Goal: Task Accomplishment & Management: Manage account settings

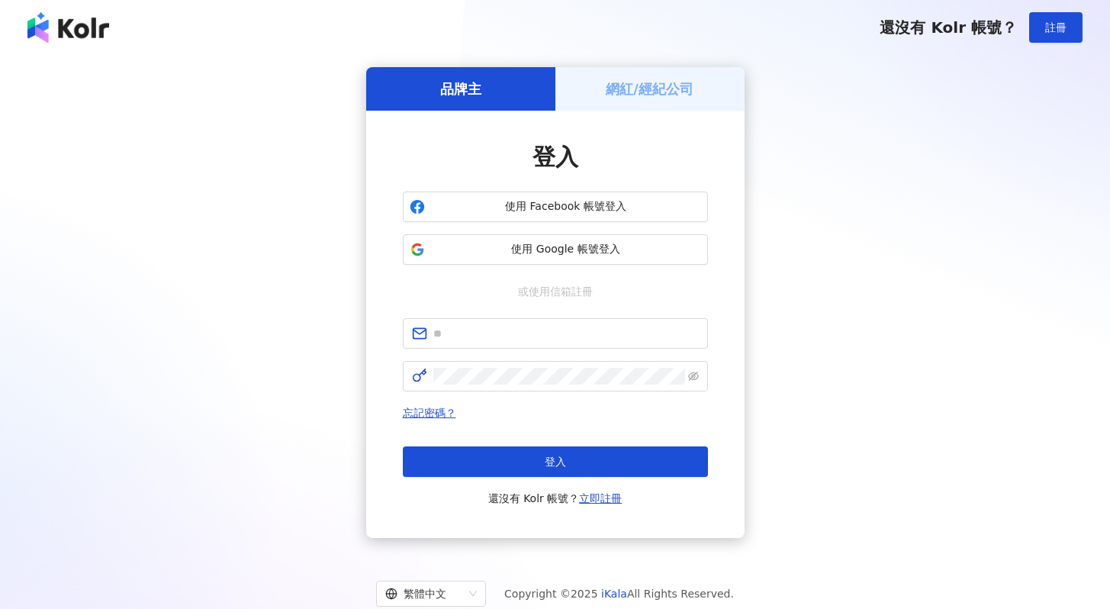
click at [529, 250] on span "使用 Google 帳號登入" at bounding box center [566, 249] width 270 height 15
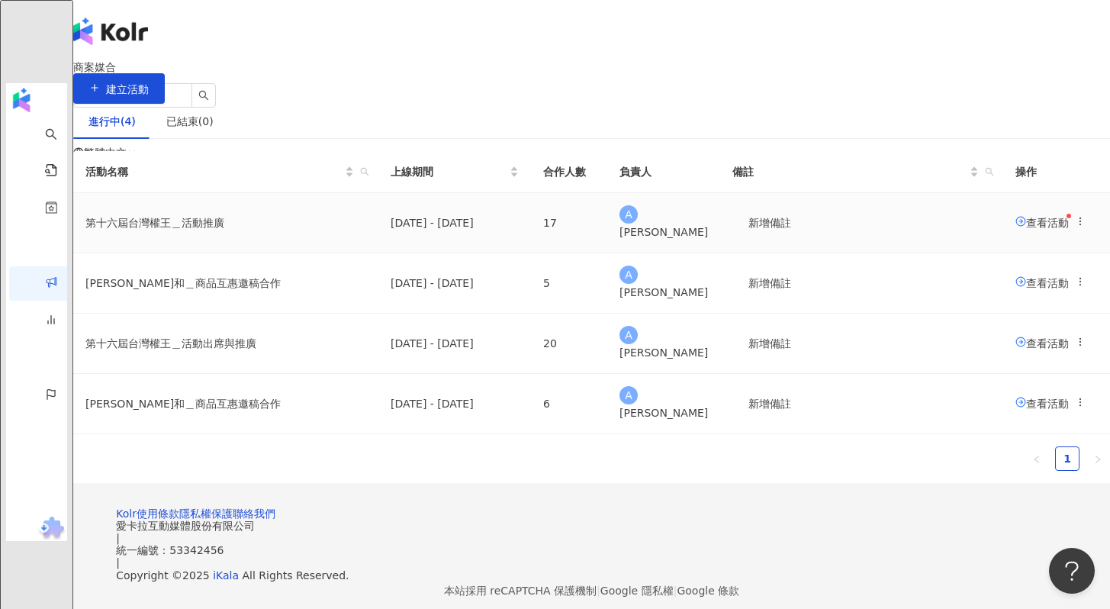
click at [1015, 228] on span "查看活動" at bounding box center [1041, 222] width 53 height 12
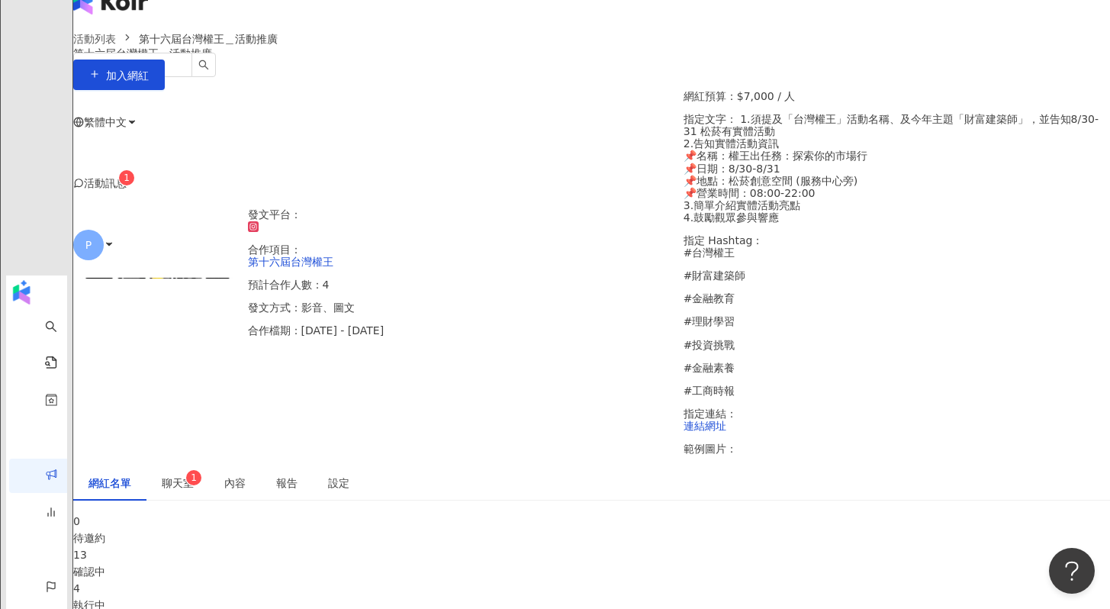
scroll to position [277, 0]
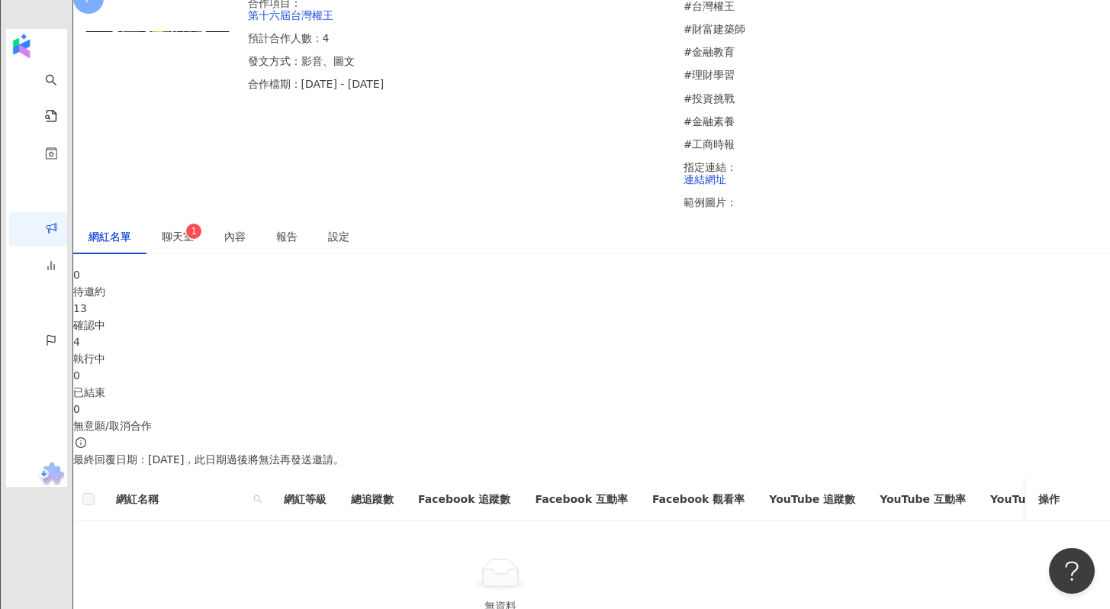
click at [194, 231] on span "聊天室 1" at bounding box center [178, 236] width 32 height 11
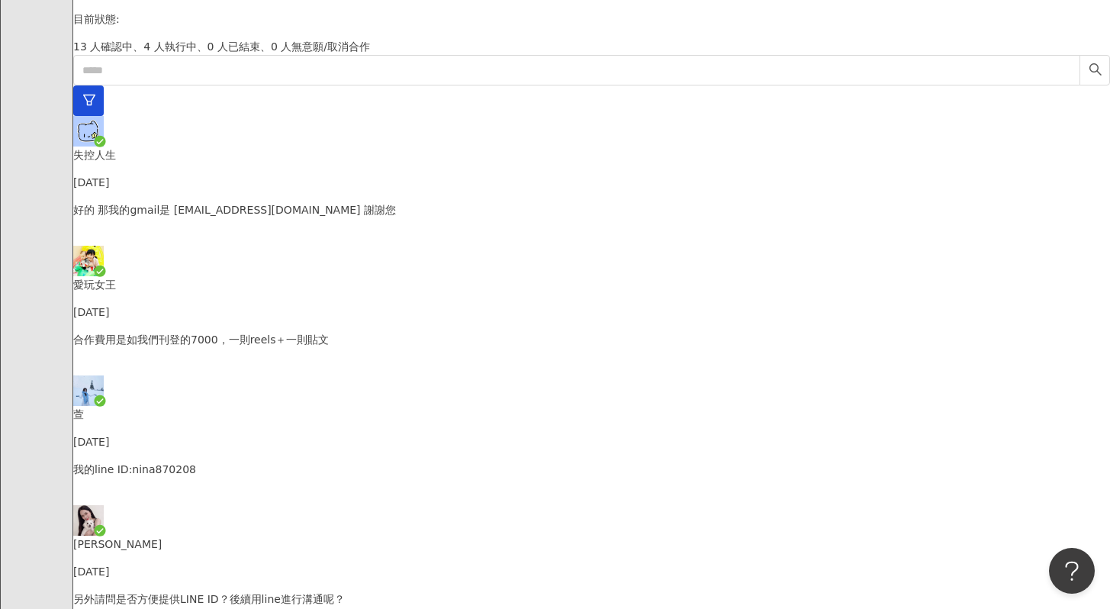
scroll to position [528, 0]
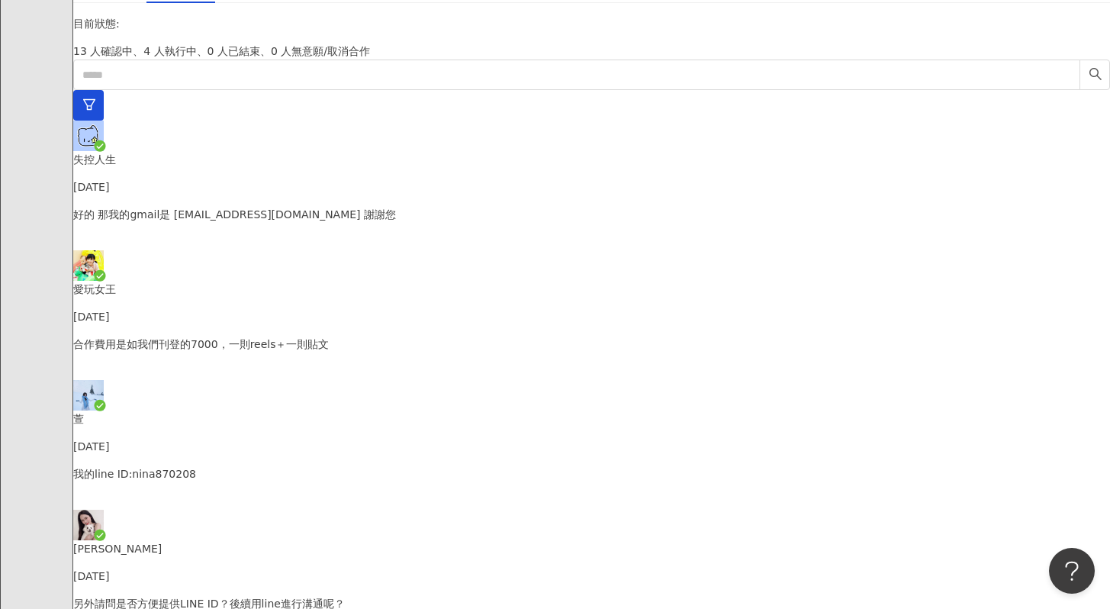
click at [266, 336] on p "合作費用是如我們刊登的7000，一則reels＋一則貼文" at bounding box center [591, 344] width 1037 height 17
click at [251, 540] on p "[PERSON_NAME]" at bounding box center [591, 548] width 1037 height 17
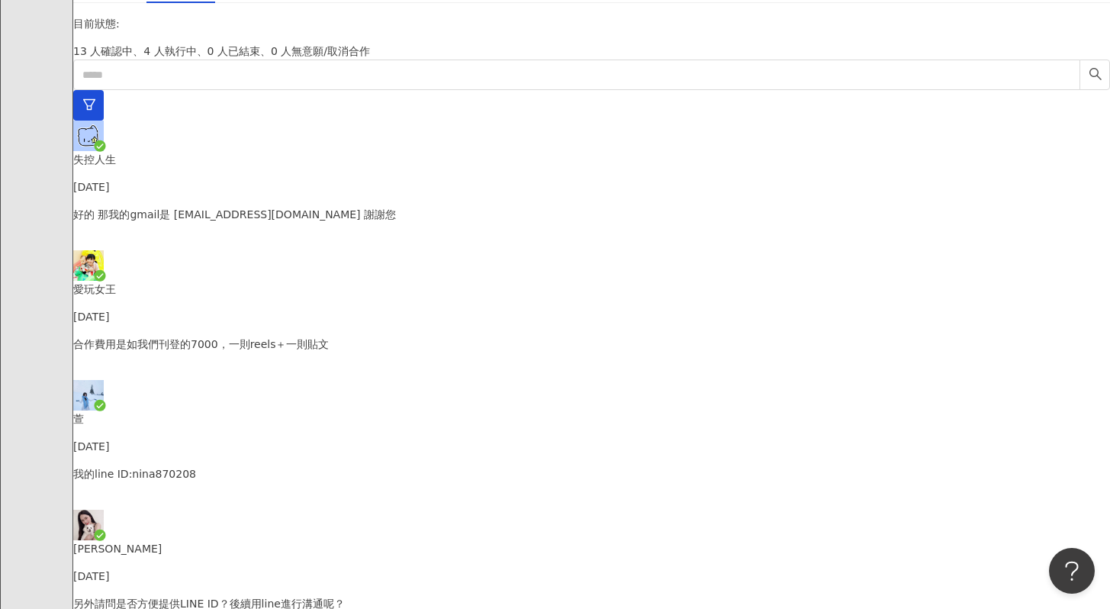
type textarea "**********"
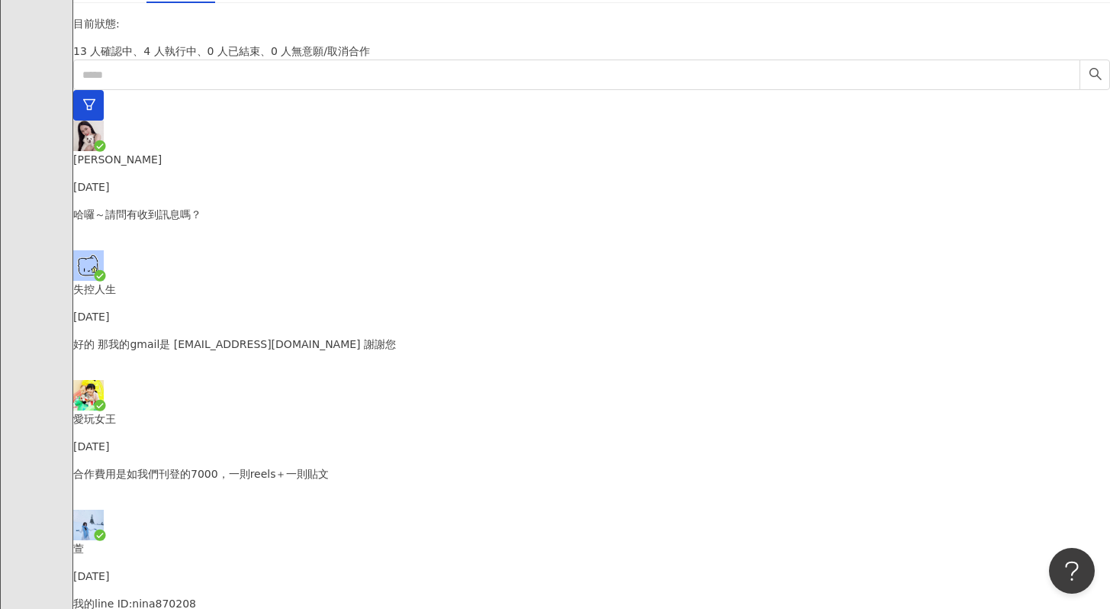
scroll to position [82, 0]
click at [214, 336] on p "好的 那我的gmail是 iamcancerboy291@gmail.com 謝謝您" at bounding box center [591, 344] width 1037 height 17
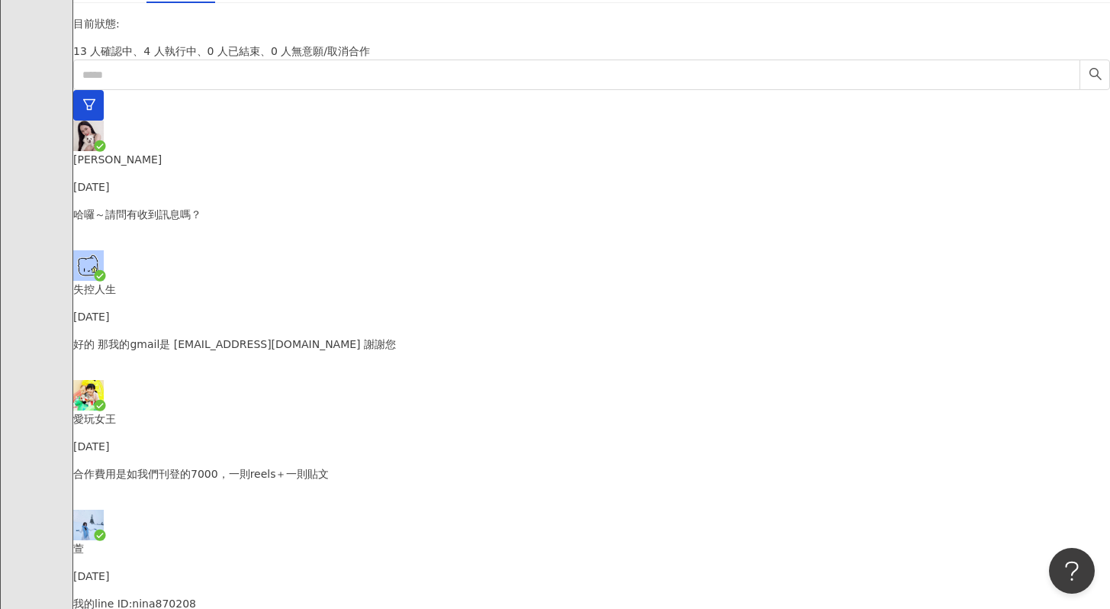
type textarea "**********"
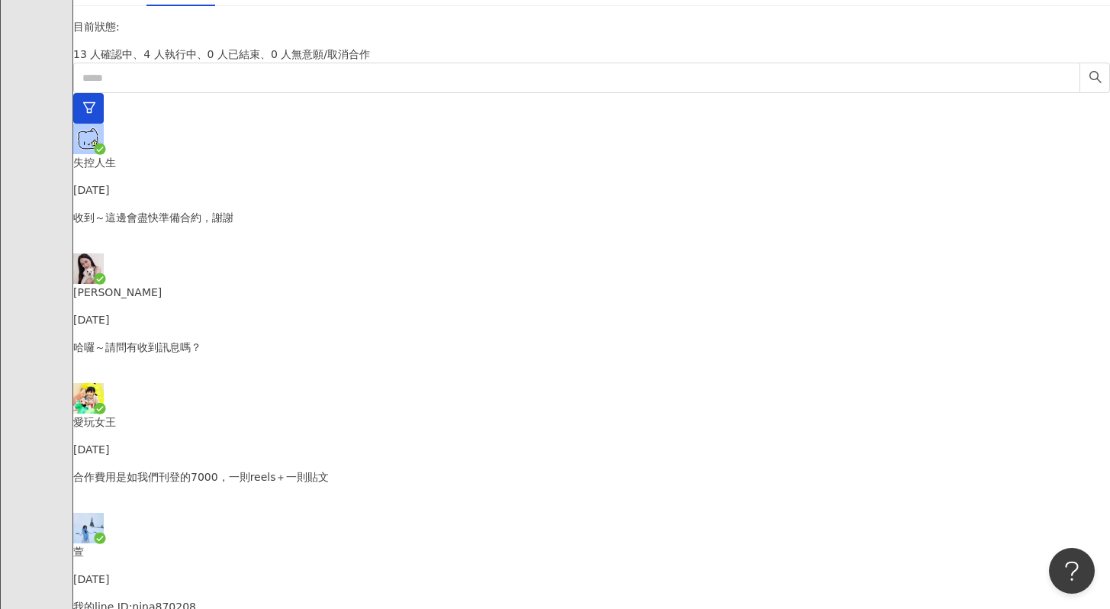
scroll to position [522, 0]
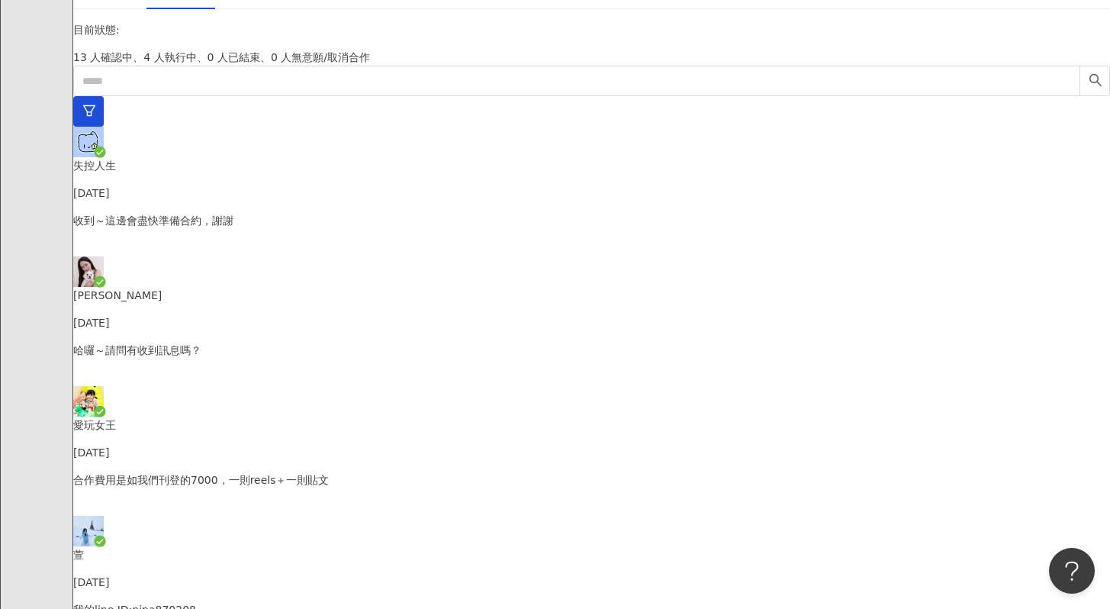
click at [281, 342] on p "哈囉～請問有收到訊息嗎？" at bounding box center [591, 350] width 1037 height 17
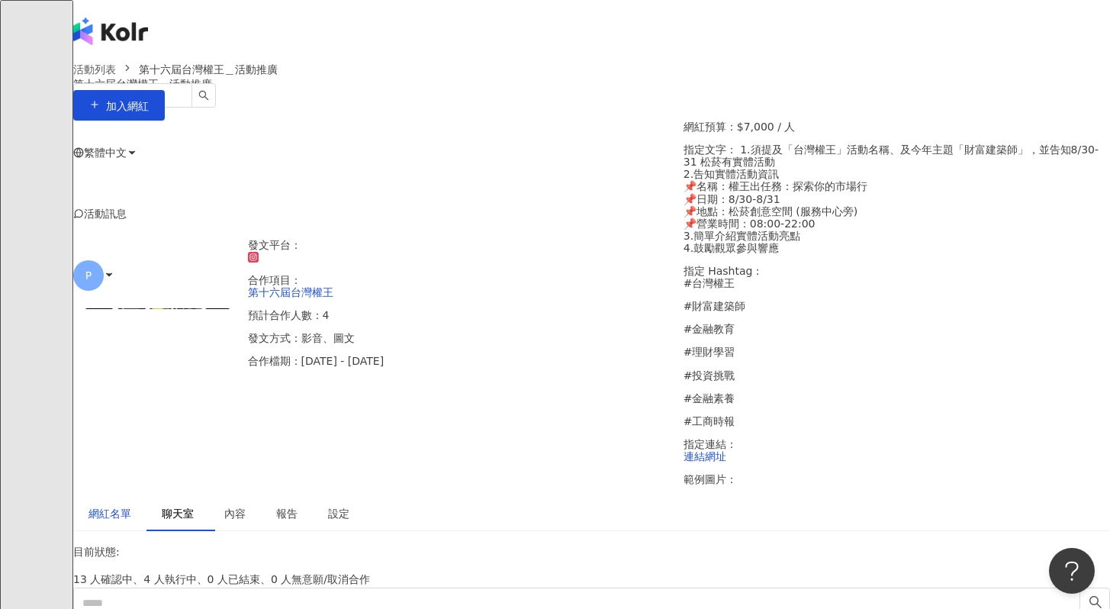
click at [131, 505] on div "網紅名單" at bounding box center [109, 513] width 43 height 17
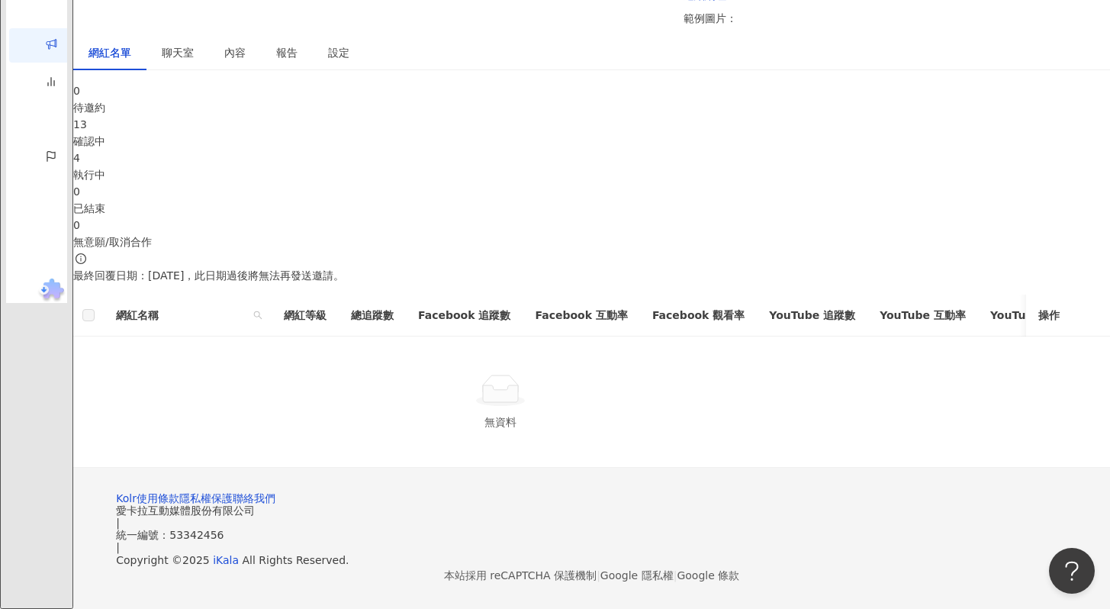
scroll to position [503, 0]
click at [376, 133] on div "確認中" at bounding box center [591, 141] width 1037 height 17
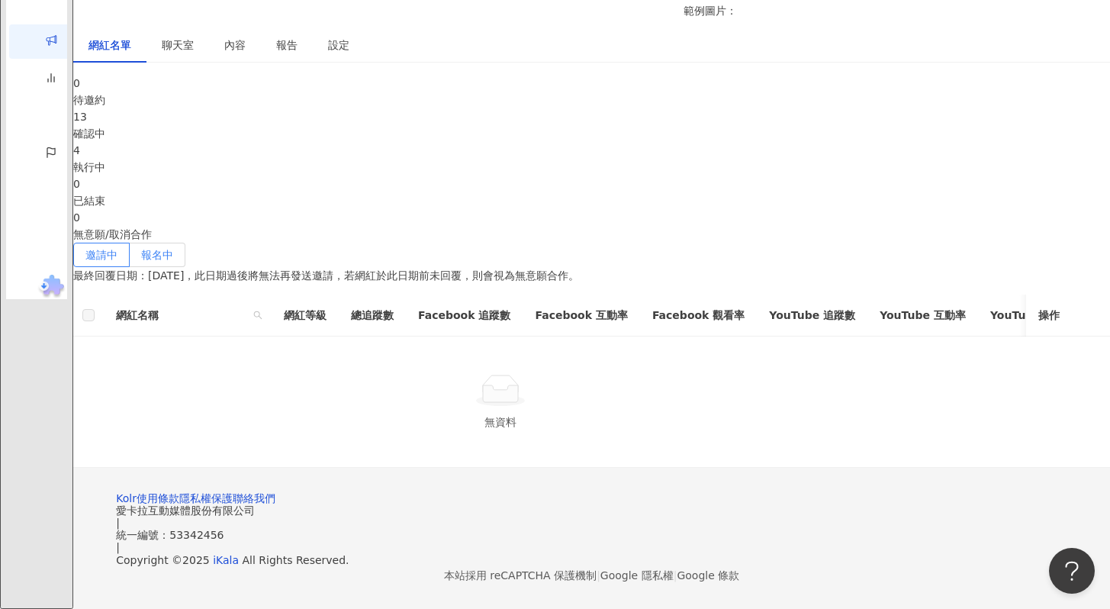
click at [173, 249] on span "報名中" at bounding box center [157, 255] width 32 height 12
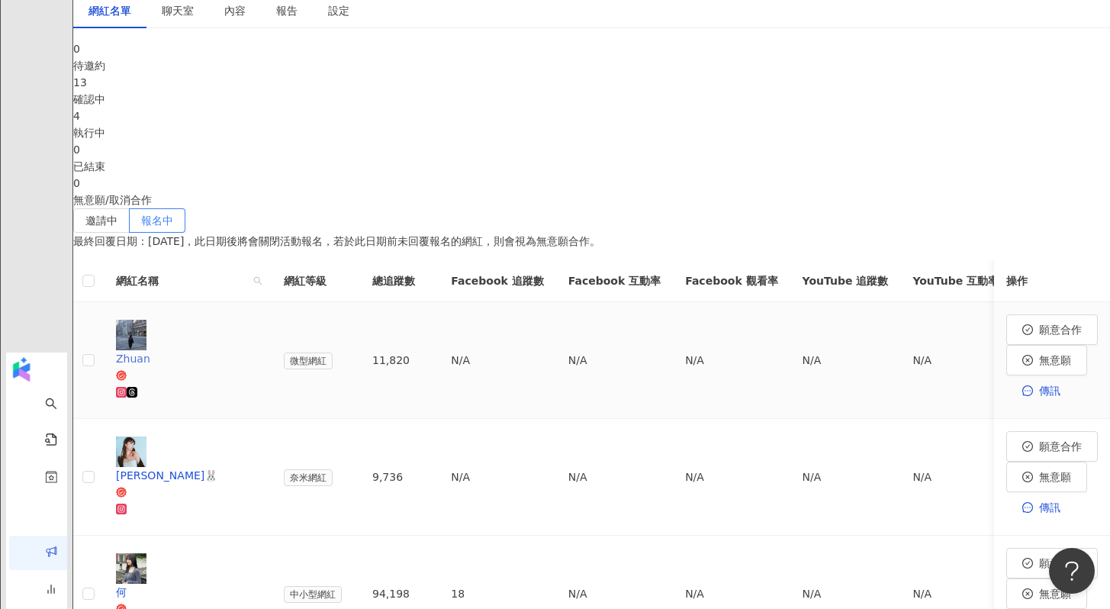
click at [246, 350] on div "Zhuan" at bounding box center [187, 358] width 143 height 17
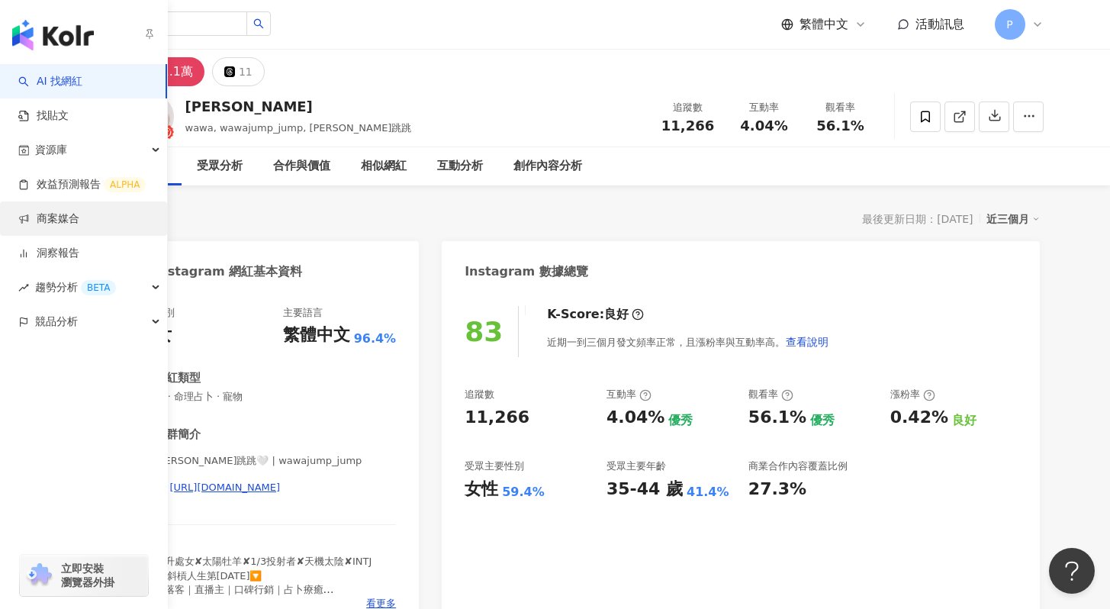
click at [53, 217] on link "商案媒合" at bounding box center [48, 218] width 61 height 15
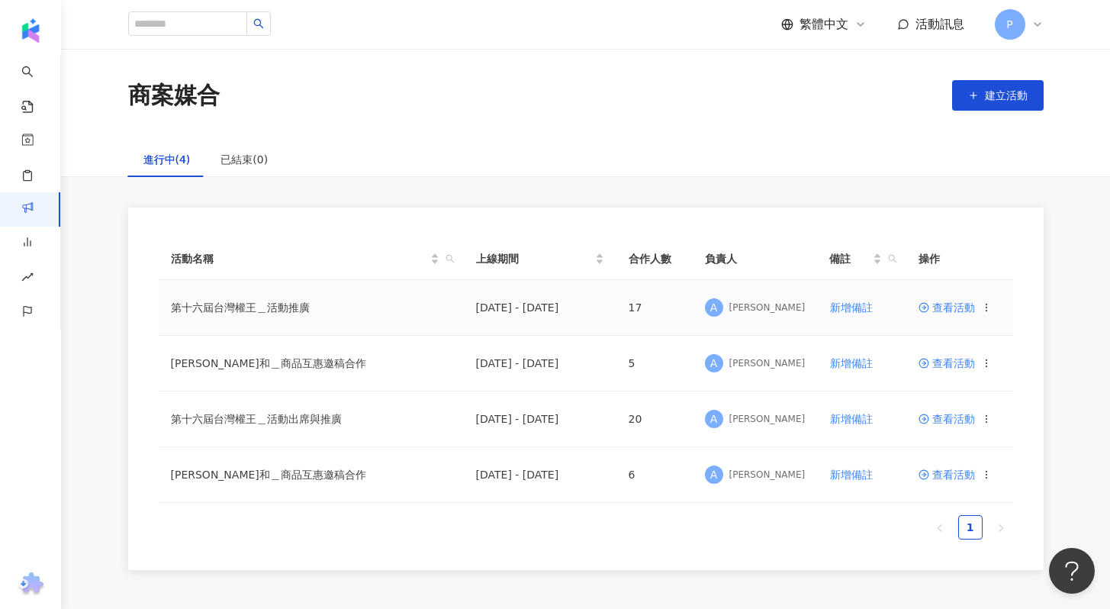
click at [931, 307] on span "查看活動" at bounding box center [946, 307] width 56 height 11
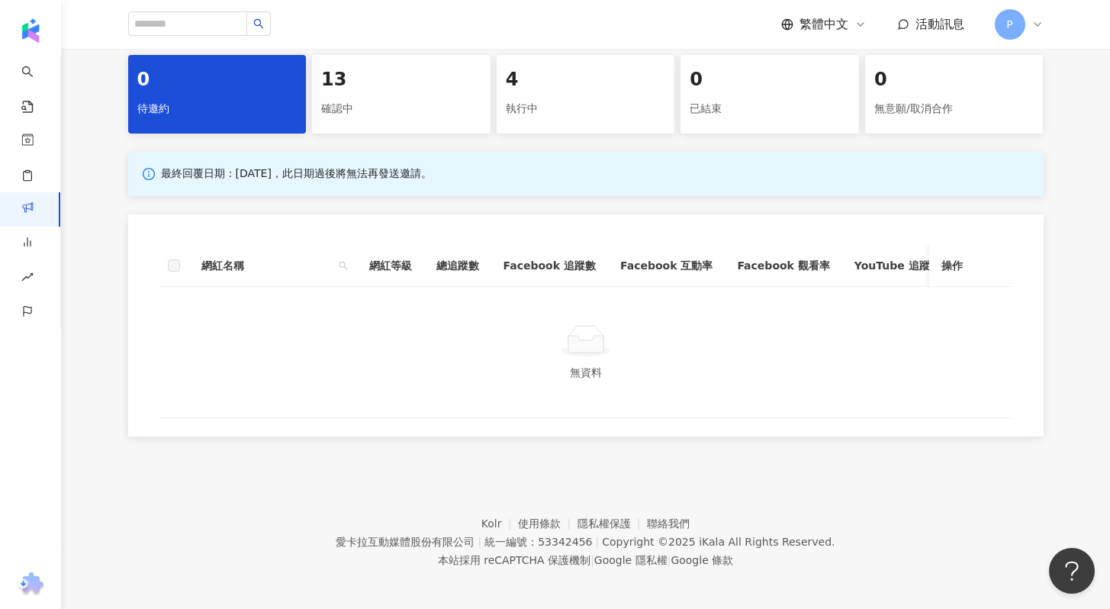
scroll to position [503, 0]
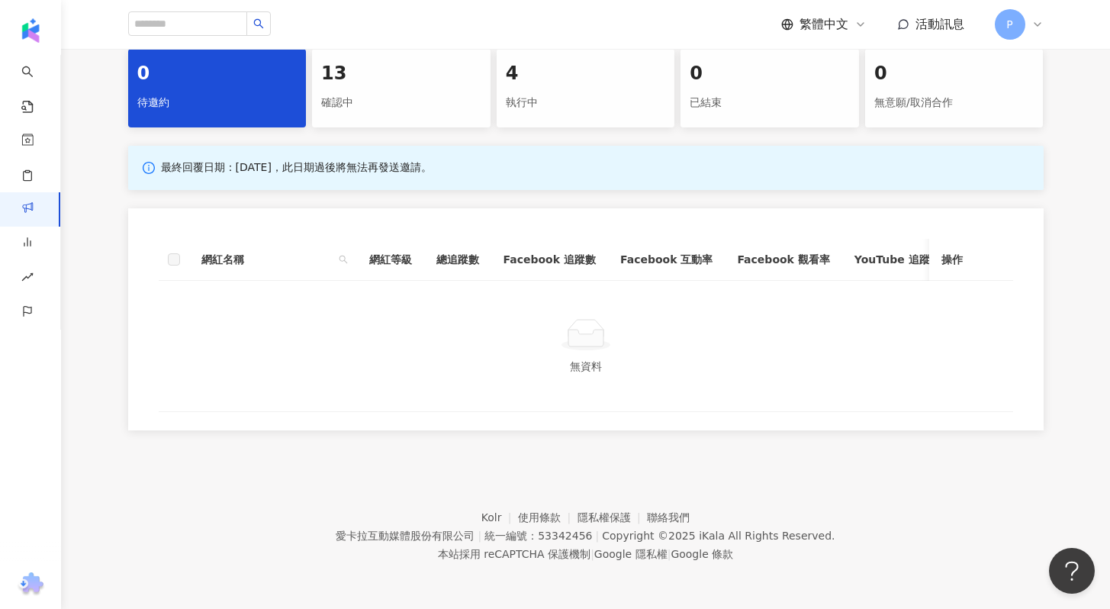
click at [398, 106] on div "13 確認中" at bounding box center [401, 88] width 179 height 79
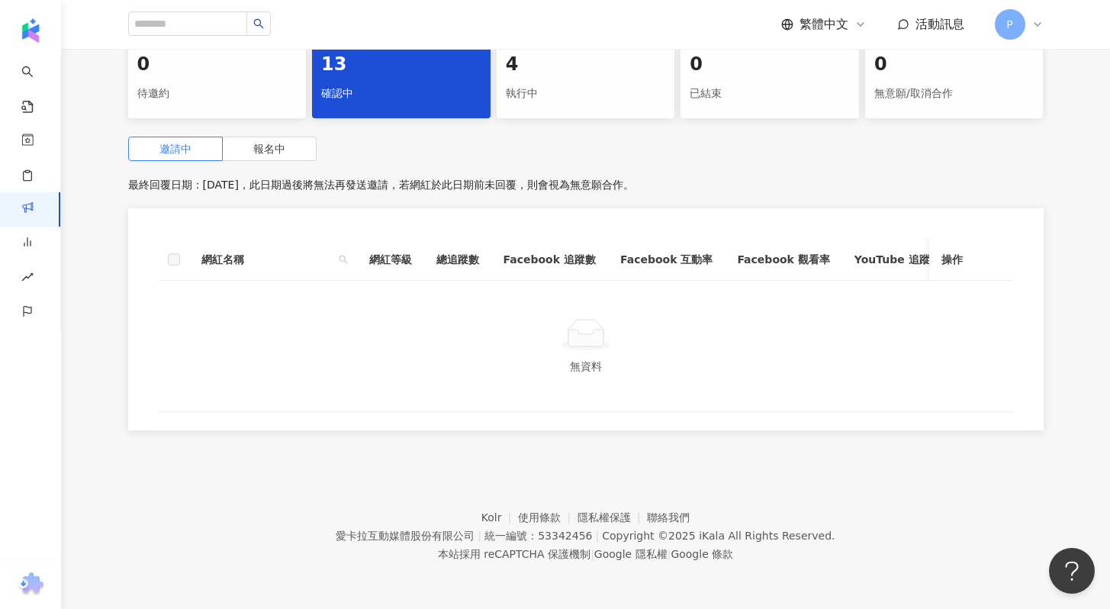
click at [602, 85] on div "執行中" at bounding box center [586, 94] width 160 height 26
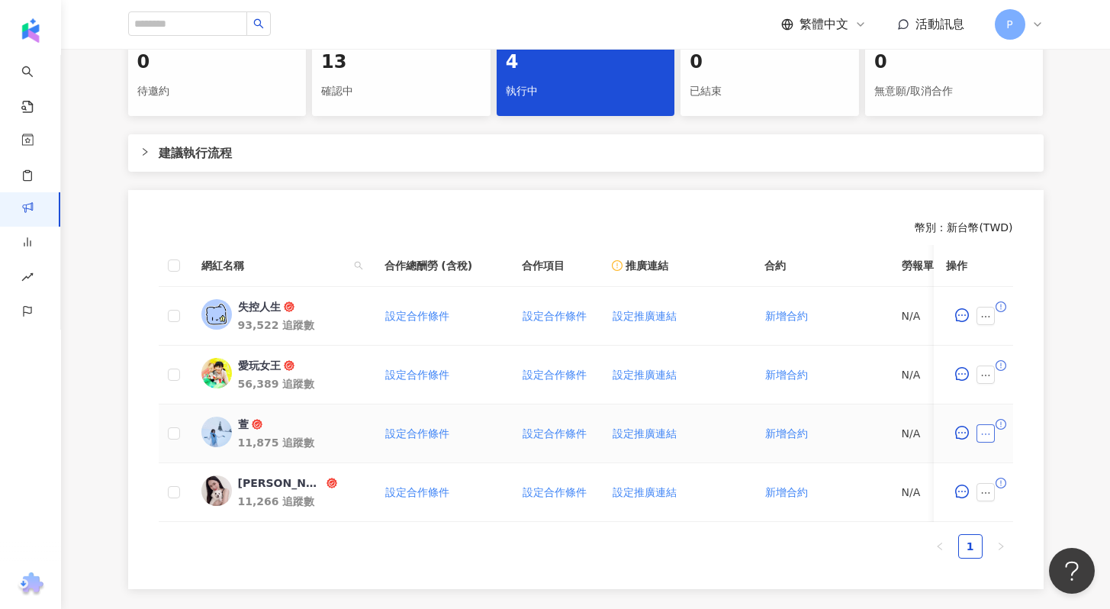
click at [980, 434] on icon "ellipsis" at bounding box center [985, 434] width 11 height 11
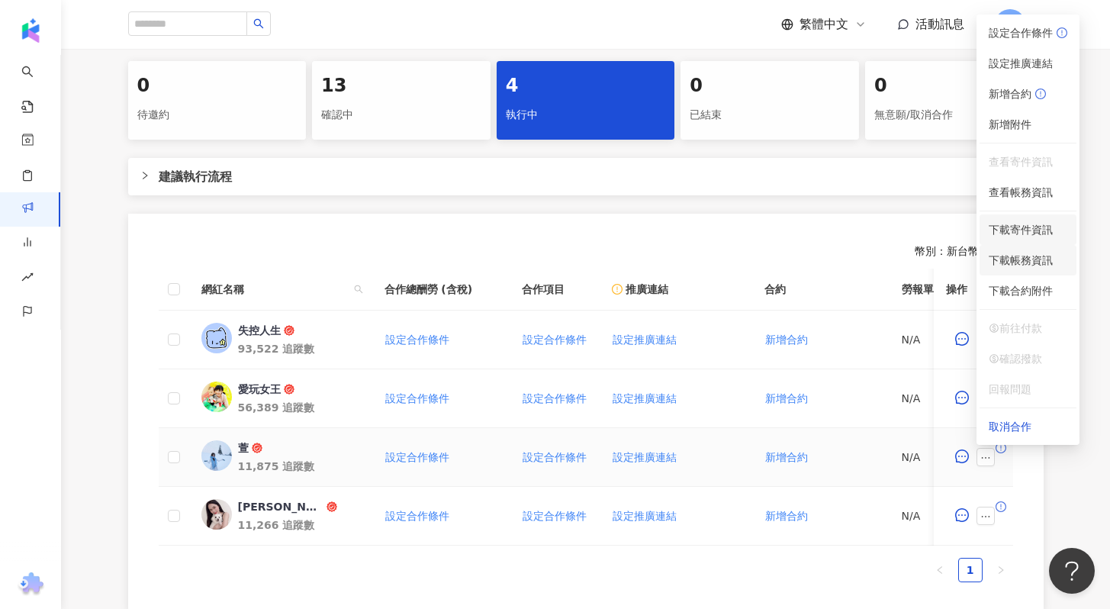
scroll to position [469, 0]
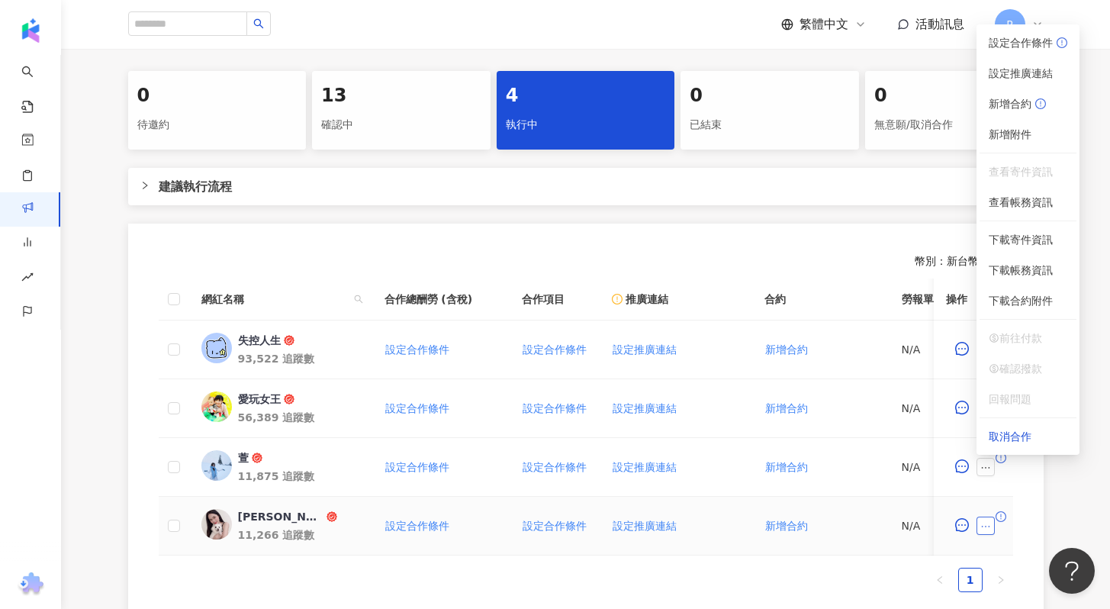
click at [980, 529] on icon "ellipsis" at bounding box center [985, 526] width 11 height 11
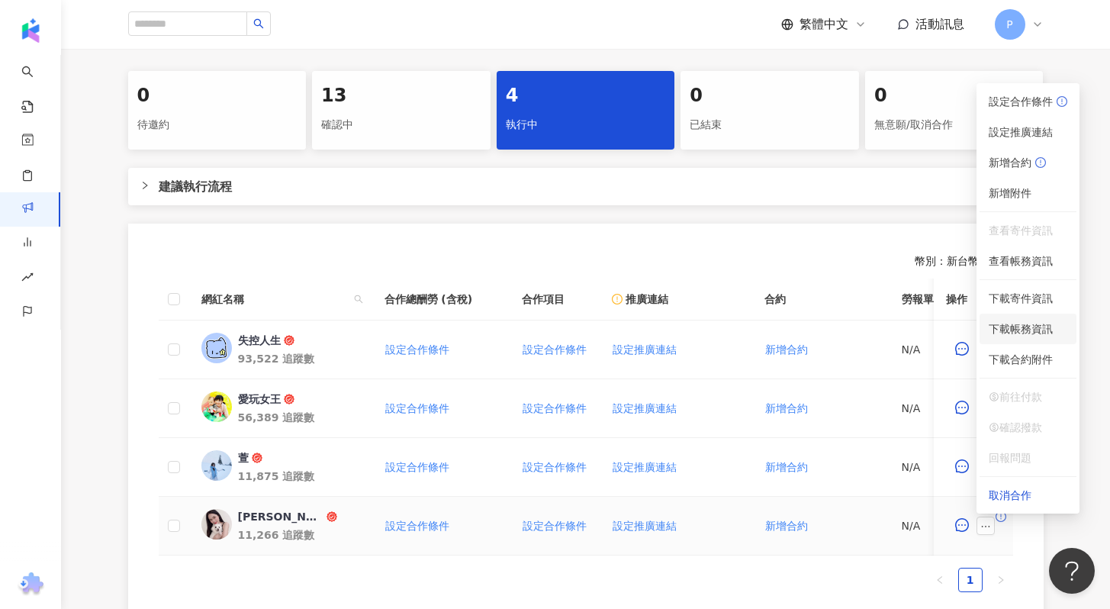
click at [1043, 335] on span "下載帳務資訊" at bounding box center [1028, 328] width 79 height 17
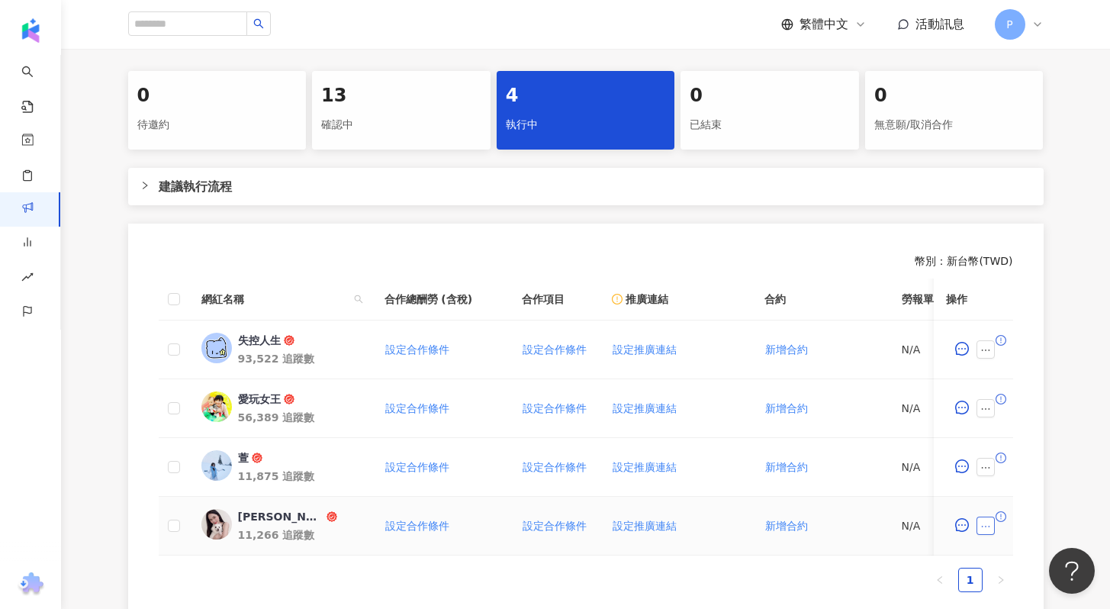
click at [989, 529] on icon "ellipsis" at bounding box center [985, 526] width 11 height 11
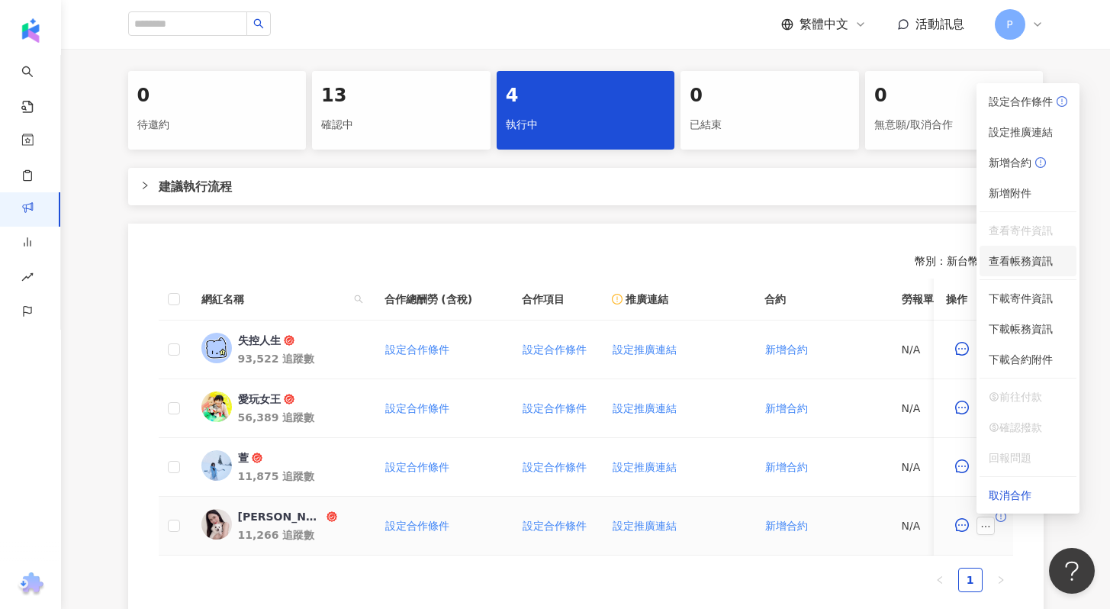
click at [1043, 261] on span "查看帳務資訊" at bounding box center [1028, 260] width 79 height 17
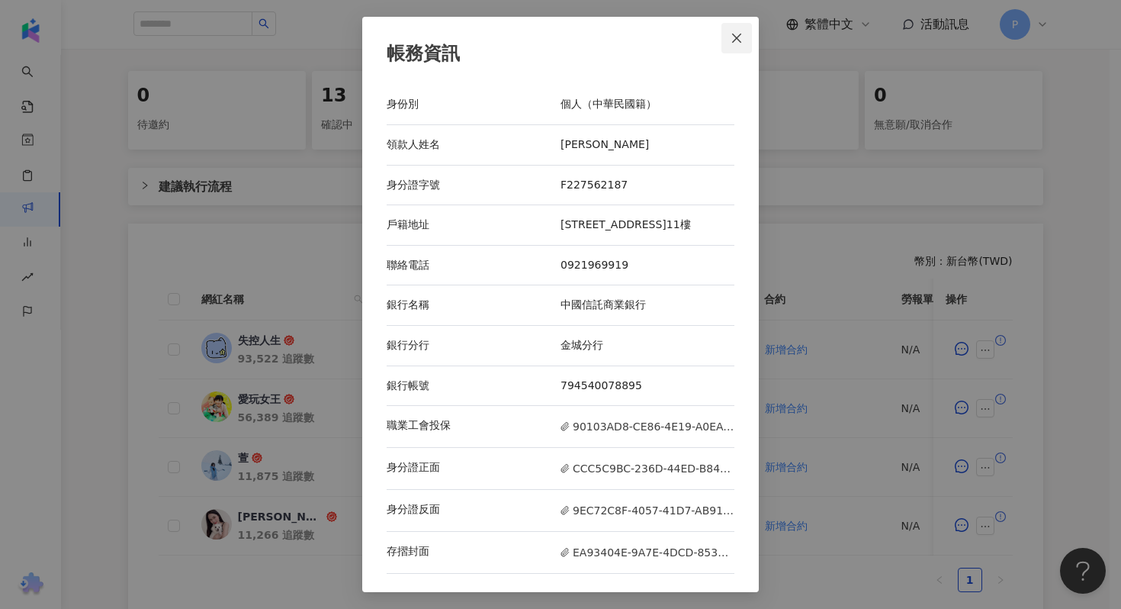
click at [736, 40] on icon "close" at bounding box center [737, 38] width 12 height 12
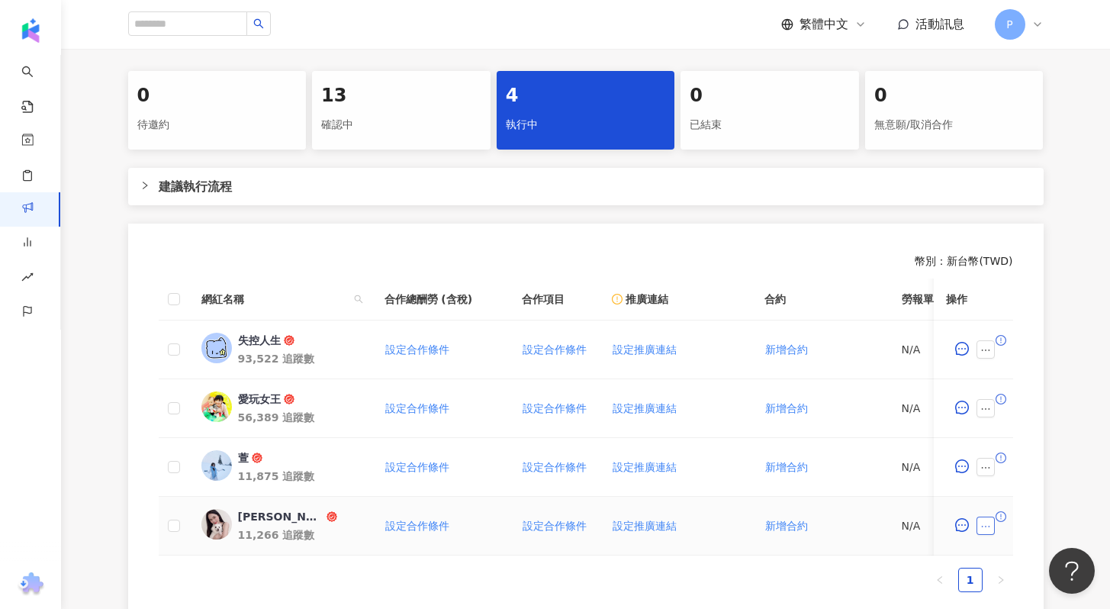
click at [984, 526] on icon "ellipsis" at bounding box center [985, 526] width 11 height 11
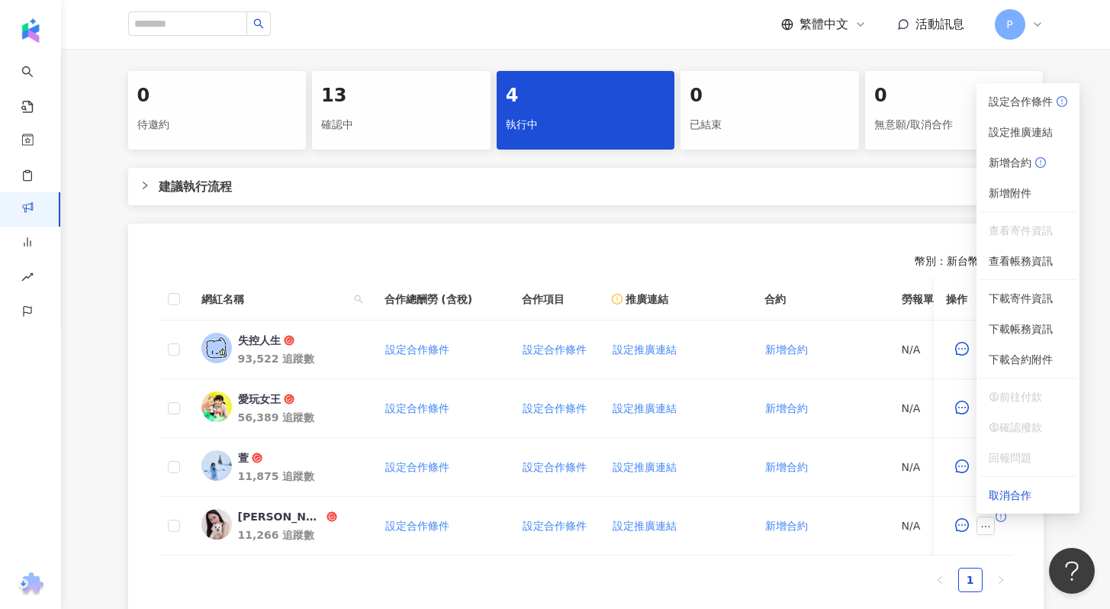
click at [1086, 524] on div "0 待邀約 13 確認中 4 執行中 0 已結束 0 無意願/取消合作 建議執行流程 幣別 ： 新台幣 ( TWD ) 網紅名稱 合作總酬勞 (含稅) 合作項…" at bounding box center [585, 347] width 1049 height 552
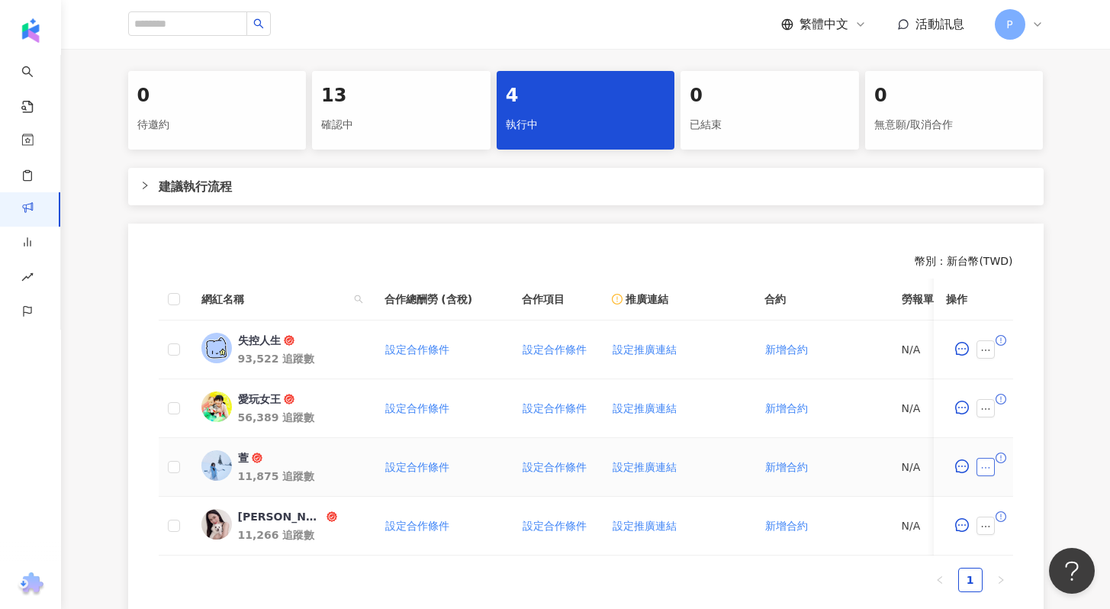
click at [989, 464] on icon "ellipsis" at bounding box center [985, 467] width 11 height 11
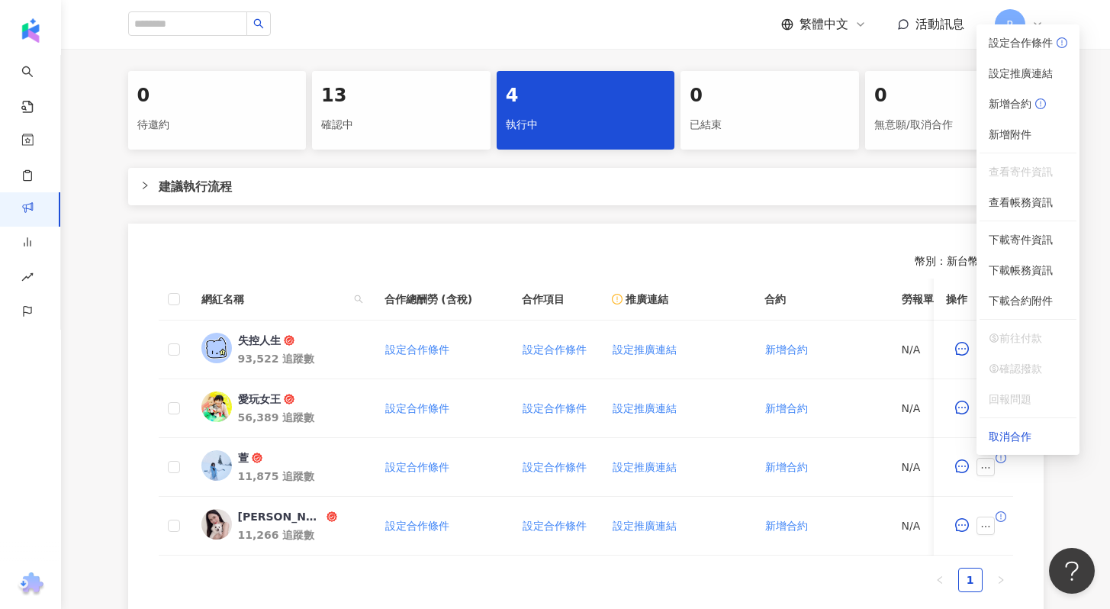
click at [1100, 487] on div "0 待邀約 13 確認中 4 執行中 0 已結束 0 無意願/取消合作 建議執行流程 幣別 ： 新台幣 ( TWD ) 網紅名稱 合作總酬勞 (含稅) 合作項…" at bounding box center [585, 347] width 1049 height 552
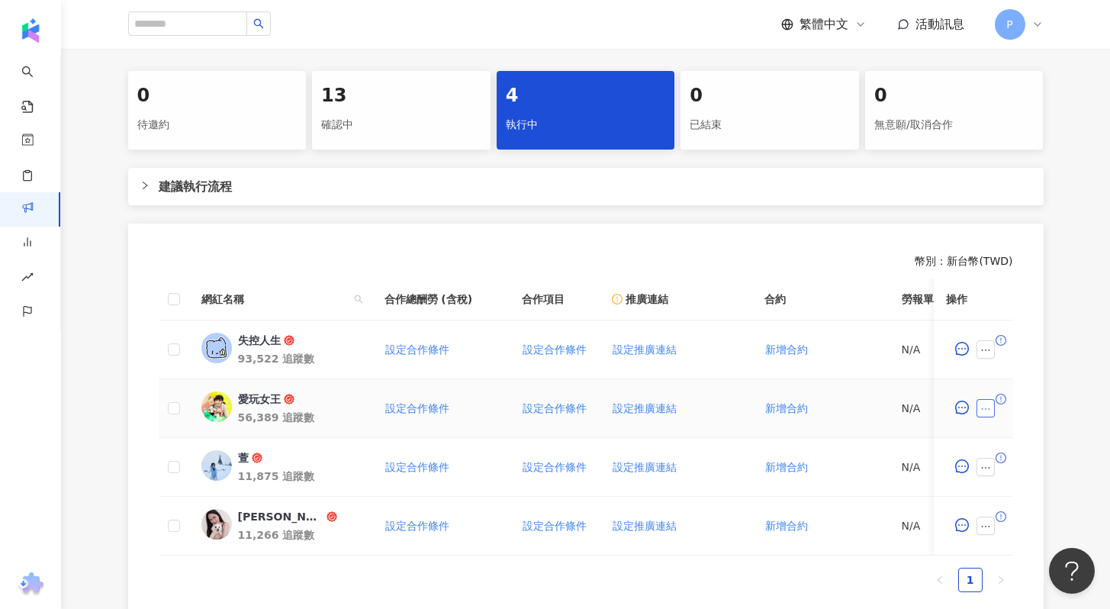
click at [986, 410] on icon "ellipsis" at bounding box center [985, 409] width 11 height 11
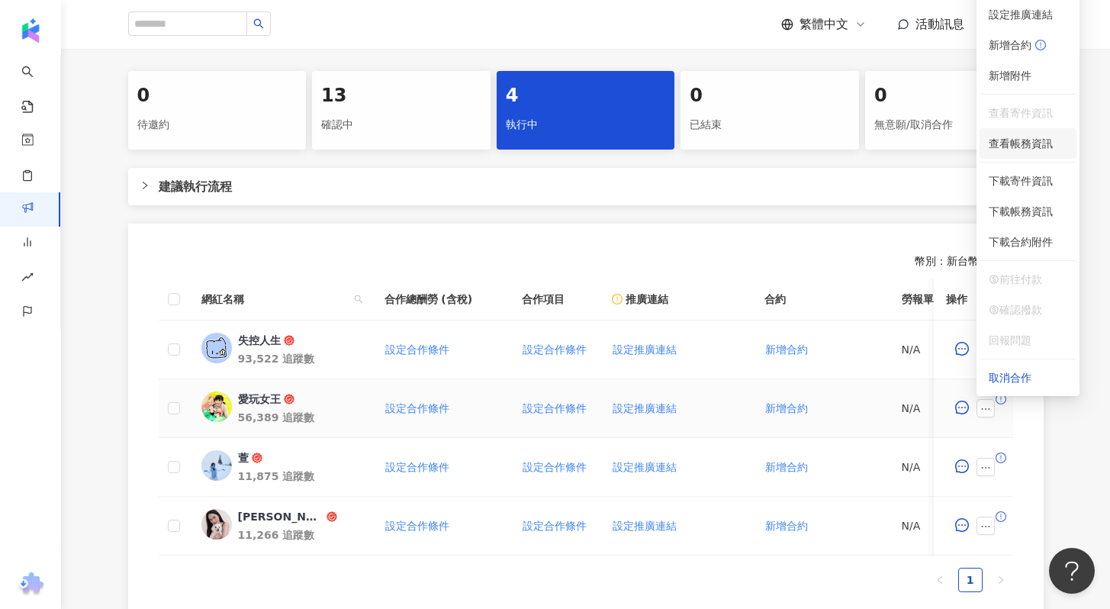
click at [1015, 146] on span "查看帳務資訊" at bounding box center [1028, 143] width 79 height 17
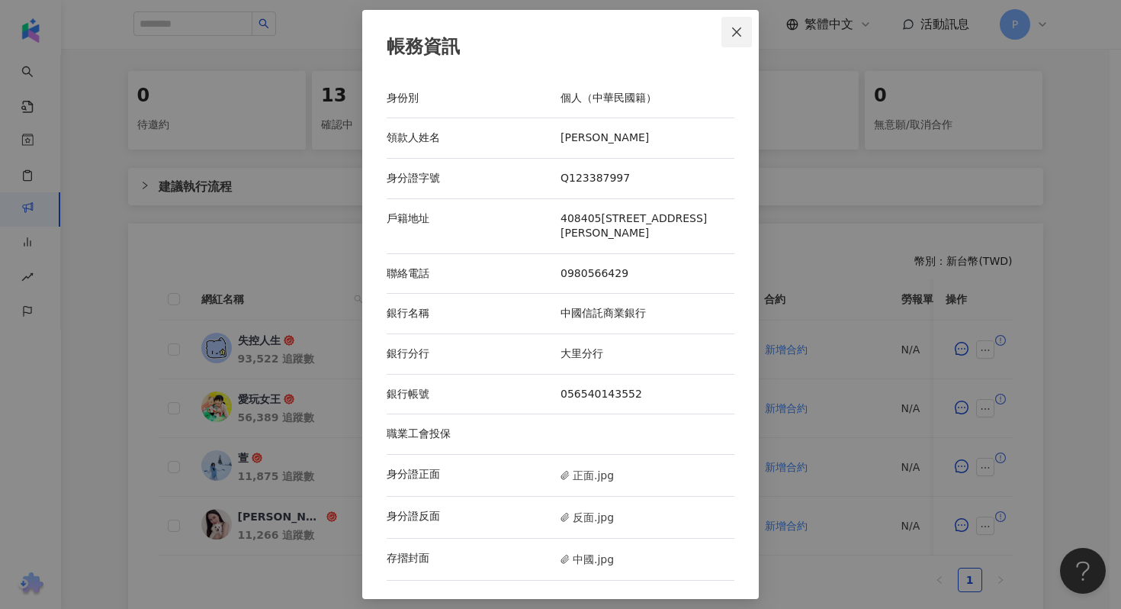
click at [743, 31] on span "Close" at bounding box center [737, 32] width 31 height 12
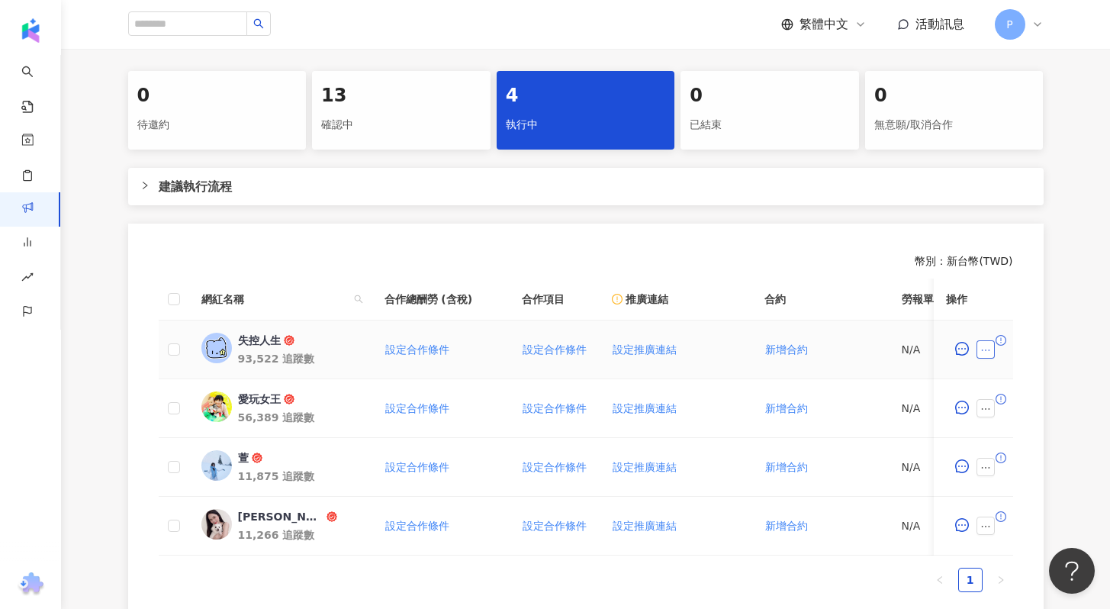
click at [984, 341] on button "button" at bounding box center [985, 349] width 18 height 18
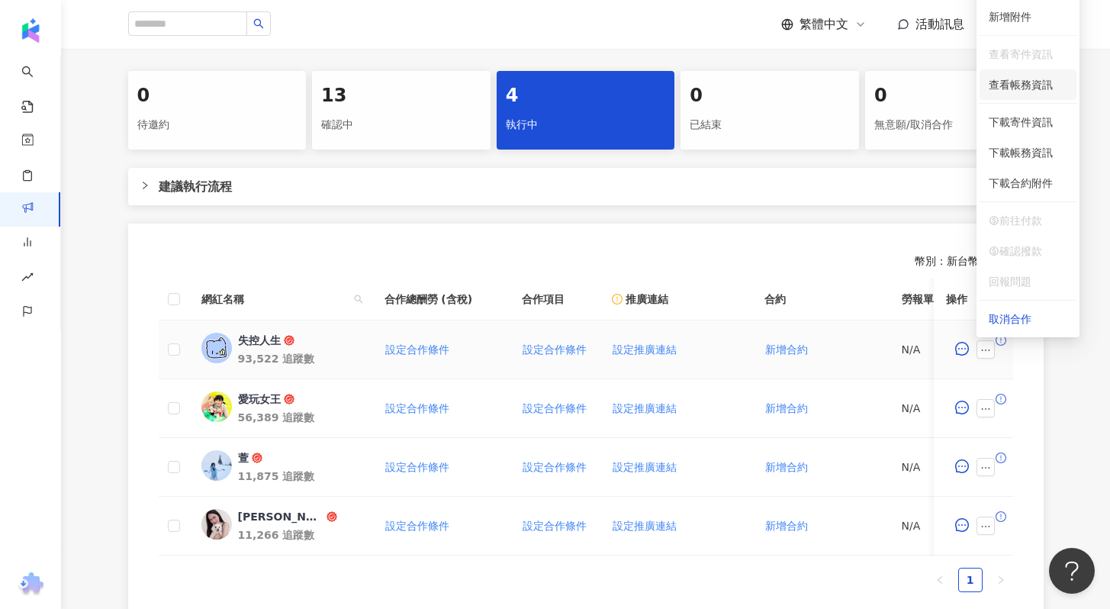
click at [1018, 87] on span "查看帳務資訊" at bounding box center [1028, 84] width 79 height 17
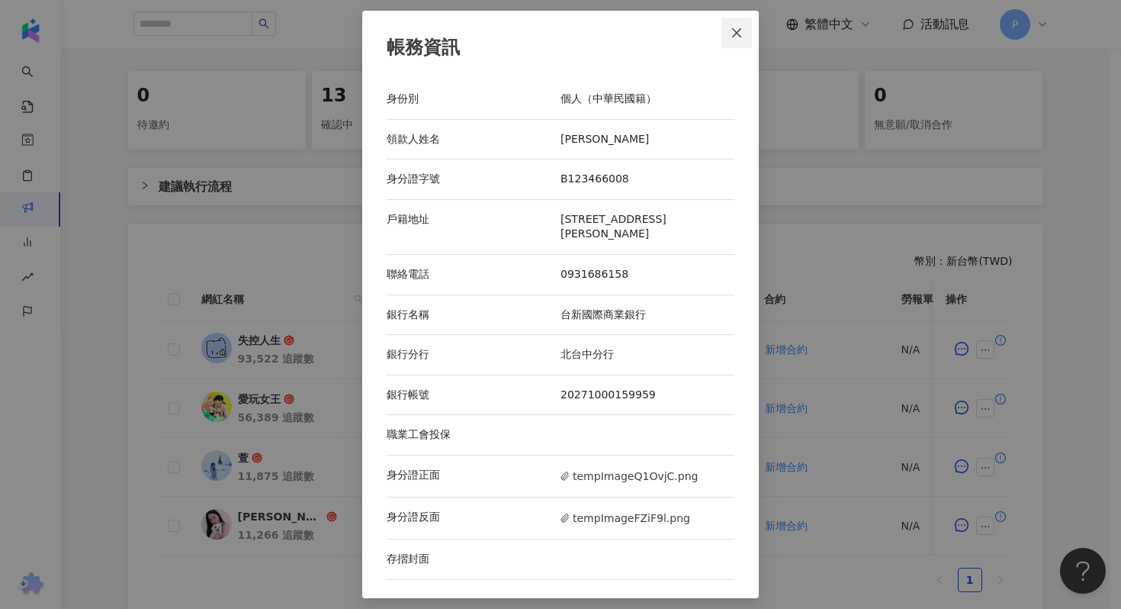
click at [734, 29] on icon "close" at bounding box center [736, 32] width 9 height 9
